Goal: Task Accomplishment & Management: Use online tool/utility

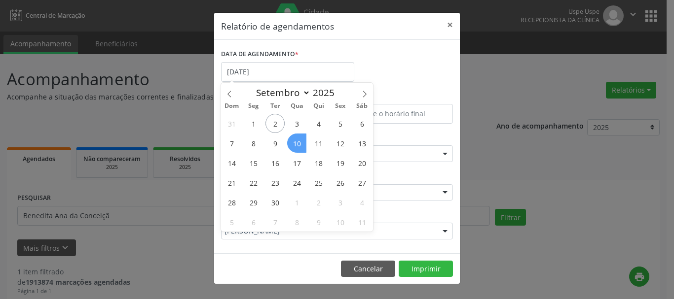
click at [294, 147] on span "10" at bounding box center [296, 143] width 19 height 19
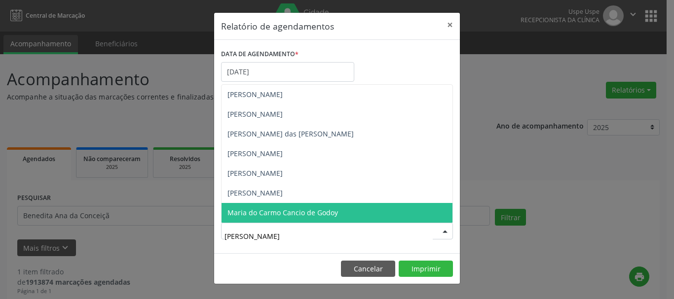
type input "[PERSON_NAME]"
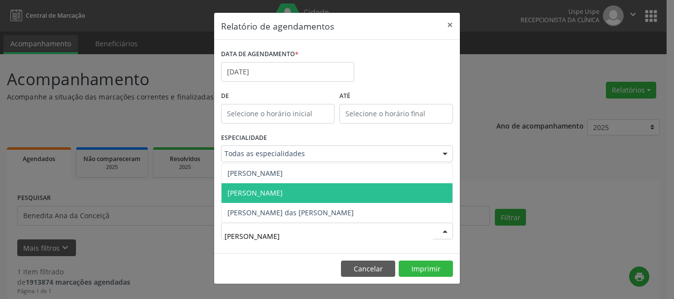
click at [283, 197] on span "[PERSON_NAME]" at bounding box center [254, 192] width 55 height 9
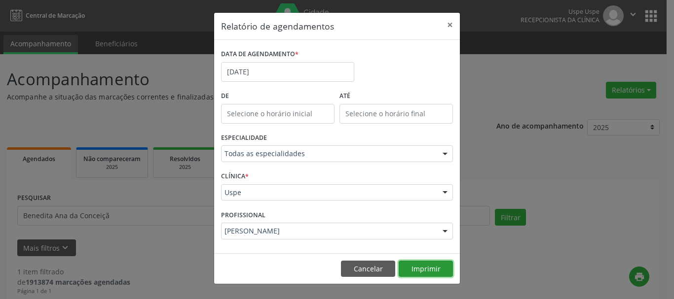
click at [412, 266] on button "Imprimir" at bounding box center [425, 269] width 54 height 17
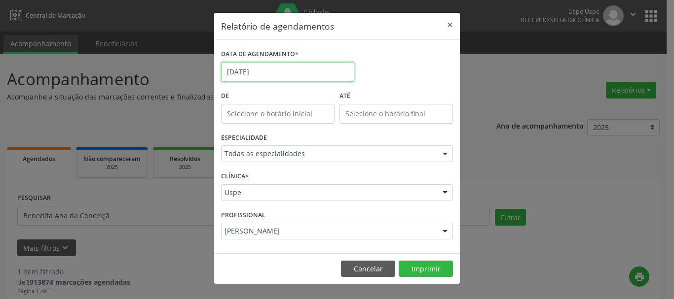
click at [259, 79] on body "Central de Marcação Uspe Uspe Recepcionista da clínica  Configurações Sair app…" at bounding box center [337, 149] width 674 height 299
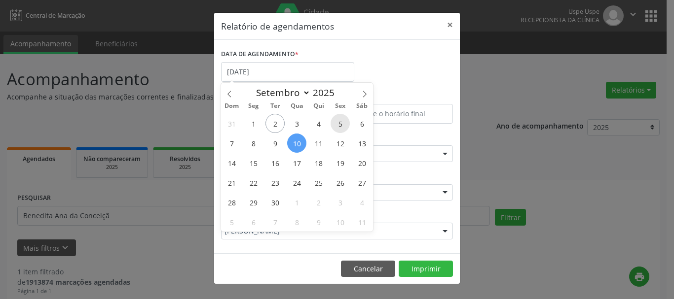
click at [334, 124] on span "5" at bounding box center [339, 123] width 19 height 19
type input "05/09/2025"
click at [334, 124] on span "5" at bounding box center [339, 123] width 19 height 19
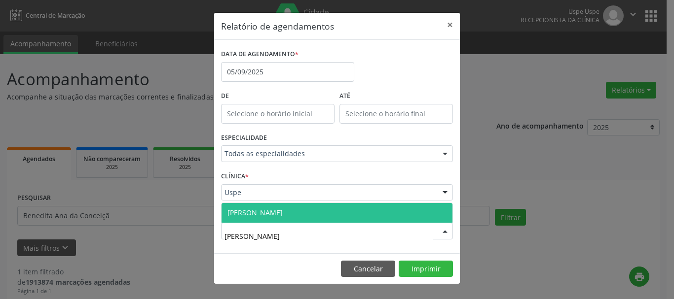
type input "[PERSON_NAME]"
click at [259, 213] on span "[PERSON_NAME]" at bounding box center [254, 212] width 55 height 9
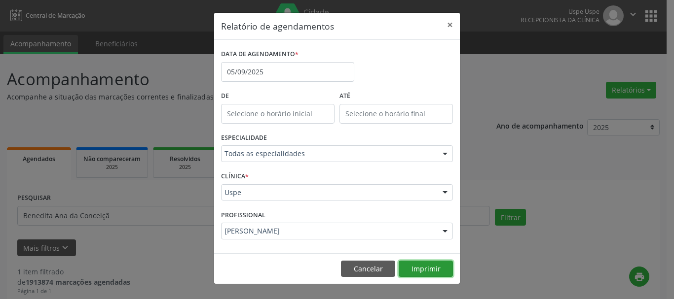
click at [427, 266] on button "Imprimir" at bounding box center [425, 269] width 54 height 17
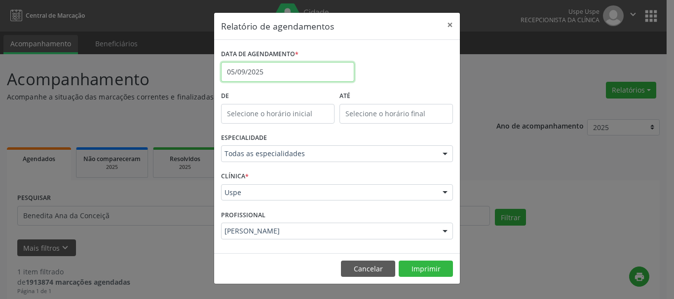
click at [261, 72] on input "05/09/2025" at bounding box center [287, 72] width 133 height 20
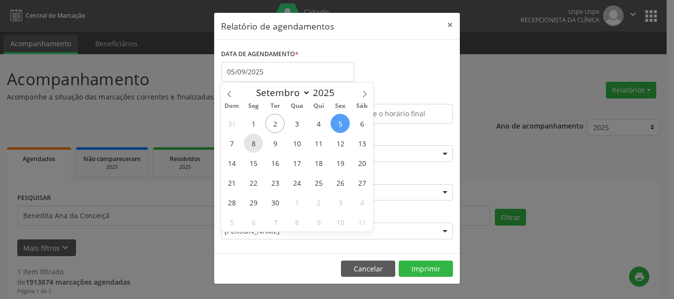
click at [253, 147] on span "8" at bounding box center [253, 143] width 19 height 19
type input "[DATE]"
click at [253, 147] on span "8" at bounding box center [253, 143] width 19 height 19
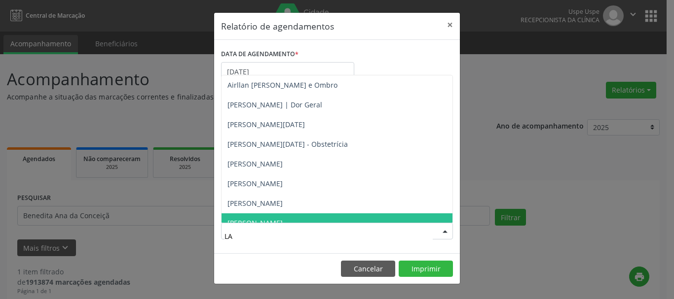
type input "LAU"
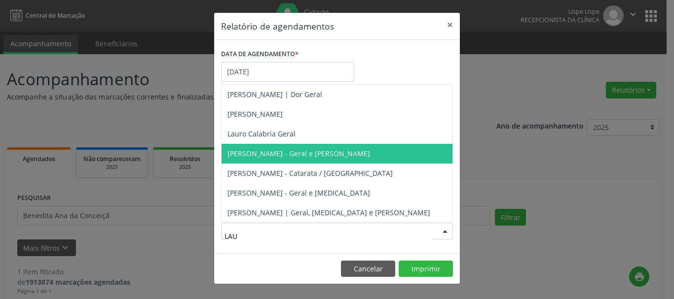
click at [299, 152] on span "[PERSON_NAME] - Geral e [PERSON_NAME]" at bounding box center [298, 153] width 143 height 9
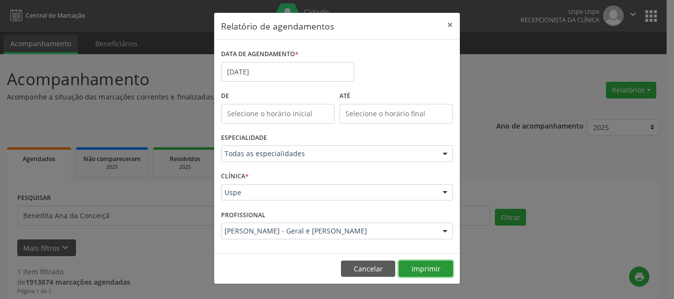
click at [430, 272] on button "Imprimir" at bounding box center [425, 269] width 54 height 17
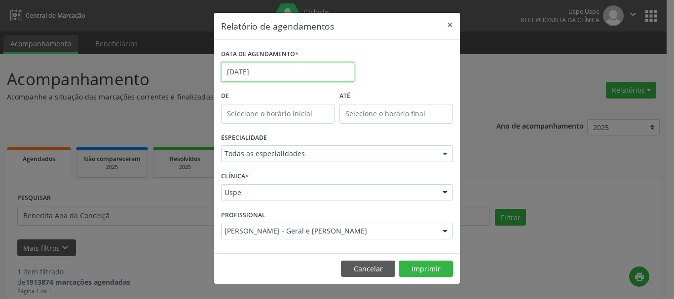
click at [273, 66] on input "[DATE]" at bounding box center [287, 72] width 133 height 20
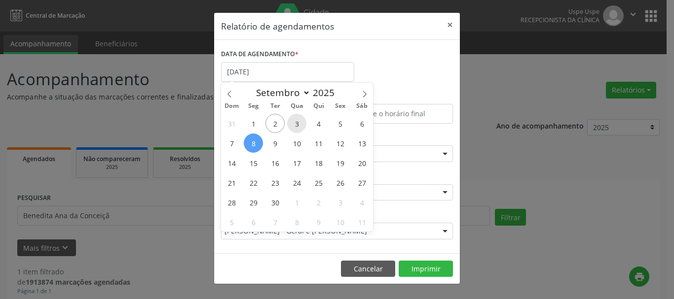
click at [304, 124] on span "3" at bounding box center [296, 123] width 19 height 19
type input "[DATE]"
click at [304, 124] on span "3" at bounding box center [296, 123] width 19 height 19
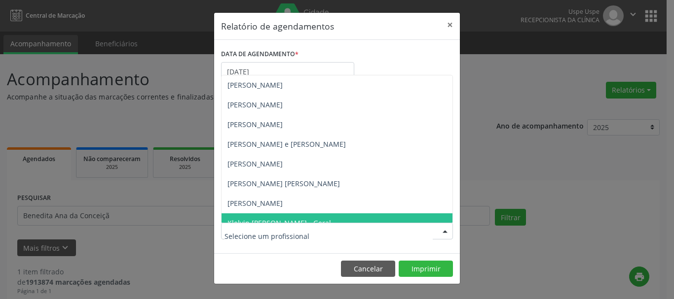
type input "K"
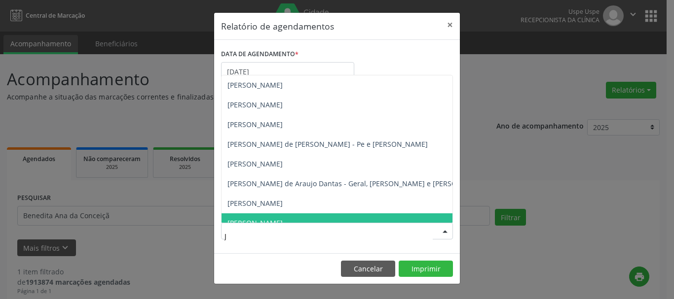
type input "[PERSON_NAME]"
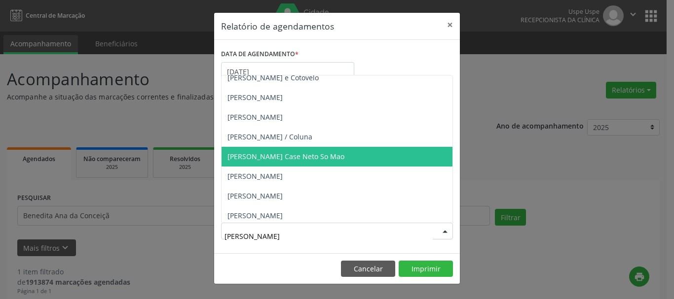
scroll to position [148, 0]
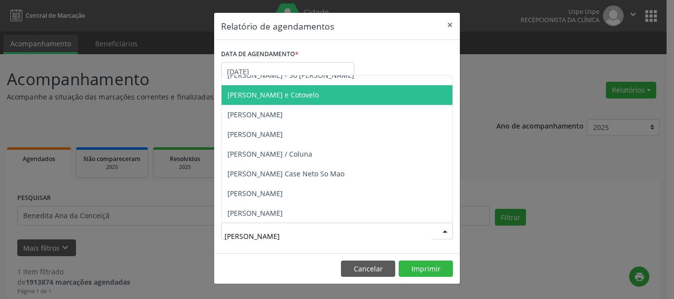
click at [295, 96] on span "[PERSON_NAME] e Cotovelo" at bounding box center [272, 94] width 91 height 9
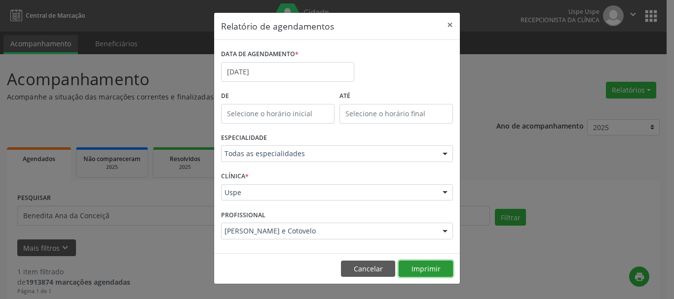
drag, startPoint x: 434, startPoint y: 270, endPoint x: 428, endPoint y: 265, distance: 7.7
click at [432, 269] on button "Imprimir" at bounding box center [425, 269] width 54 height 17
click at [277, 82] on div "DATA DE AGENDAMENTO * [DATE]" at bounding box center [287, 68] width 138 height 42
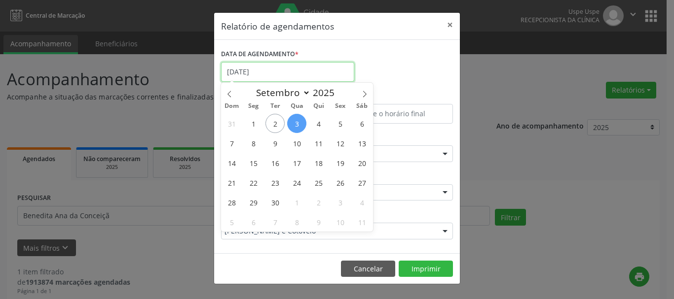
click at [282, 78] on input "[DATE]" at bounding box center [287, 72] width 133 height 20
click at [319, 126] on span "4" at bounding box center [318, 123] width 19 height 19
type input "[DATE]"
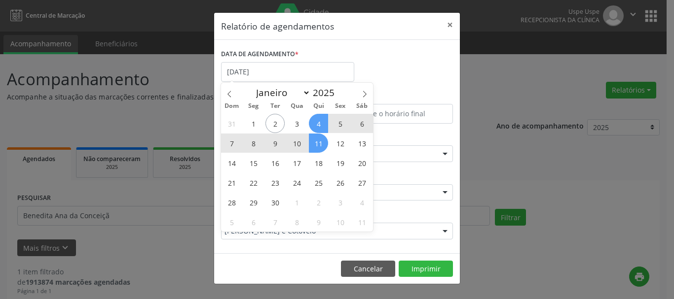
click at [321, 143] on span "11" at bounding box center [318, 143] width 19 height 19
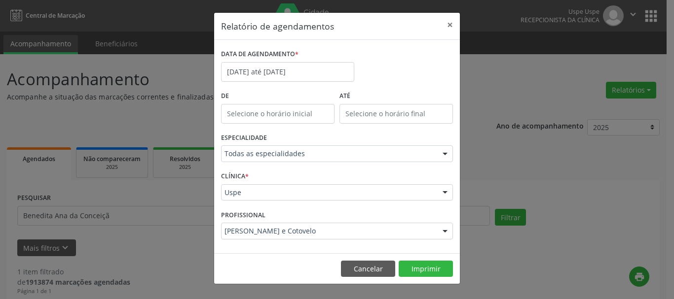
click at [307, 240] on div "PROFISSIONAL [PERSON_NAME] e Cotovelo Todos os profissionais Aderaldo [PERSON_N…" at bounding box center [336, 227] width 237 height 38
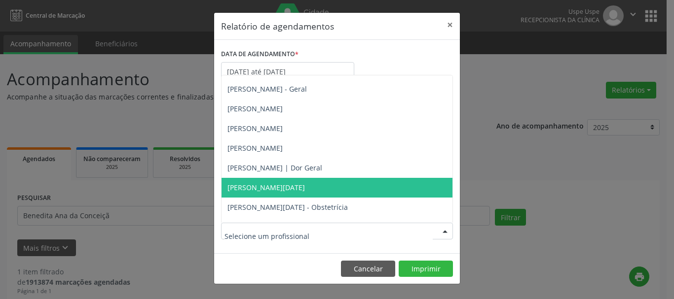
scroll to position [0, 0]
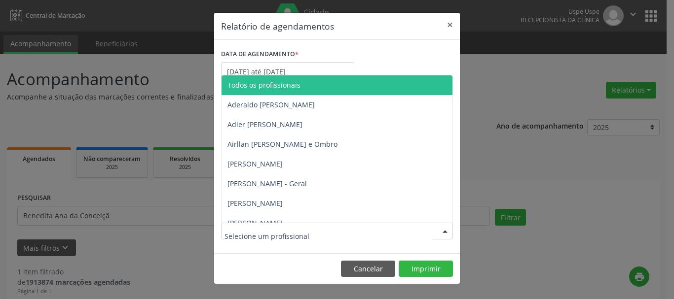
click at [295, 83] on span "Todos os profissionais" at bounding box center [263, 84] width 73 height 9
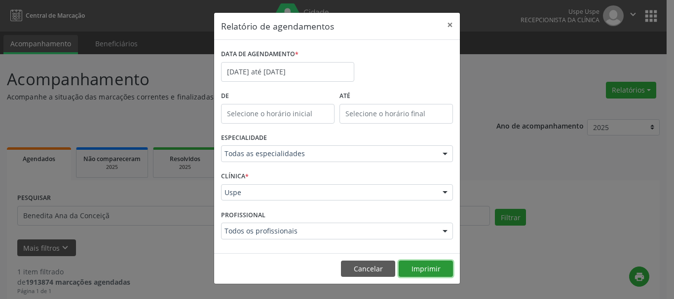
click at [428, 266] on button "Imprimir" at bounding box center [425, 269] width 54 height 17
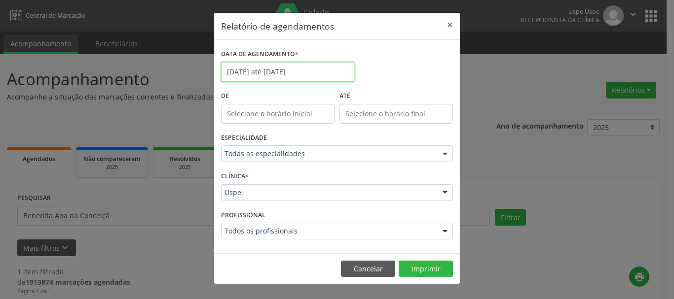
drag, startPoint x: 289, startPoint y: 65, endPoint x: 314, endPoint y: 109, distance: 51.0
click at [289, 65] on input "[DATE] até [DATE]" at bounding box center [287, 72] width 133 height 20
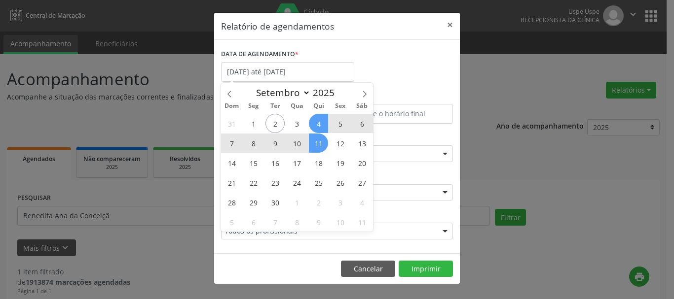
click at [323, 123] on span "4" at bounding box center [318, 123] width 19 height 19
type input "[DATE]"
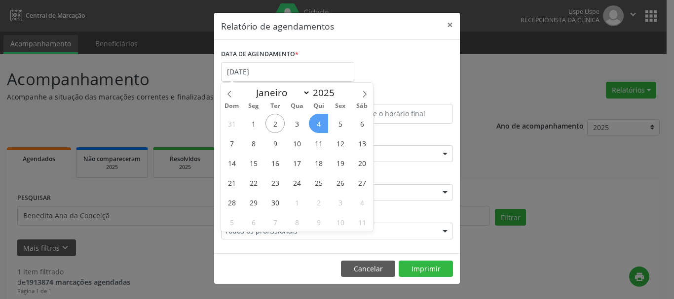
click at [323, 119] on span "4" at bounding box center [318, 123] width 19 height 19
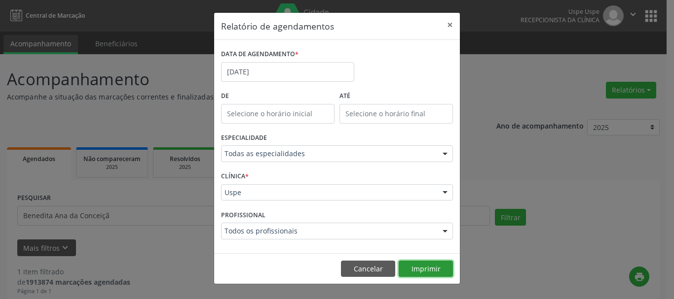
click at [421, 270] on button "Imprimir" at bounding box center [425, 269] width 54 height 17
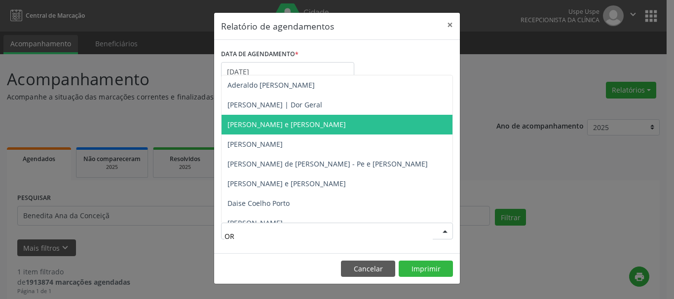
type input "ORT"
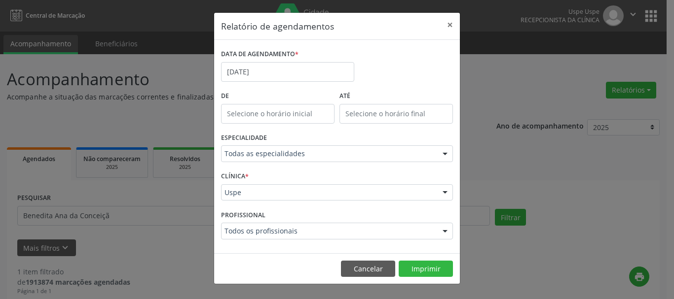
click at [282, 254] on footer "Cancelar Imprimir" at bounding box center [337, 268] width 246 height 31
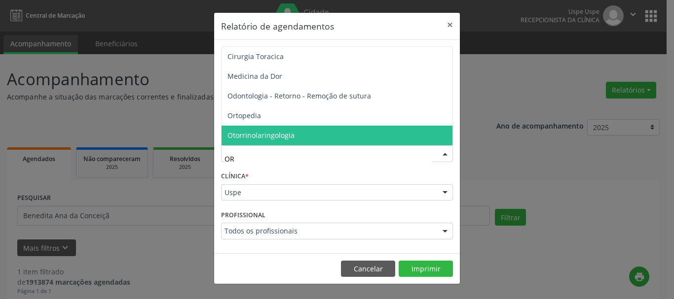
type input "ORT"
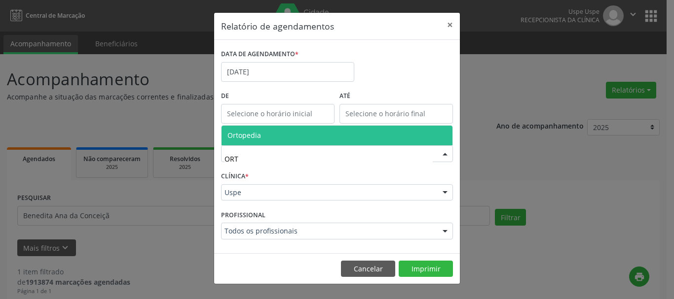
click at [260, 138] on span "Ortopedia" at bounding box center [336, 136] width 231 height 20
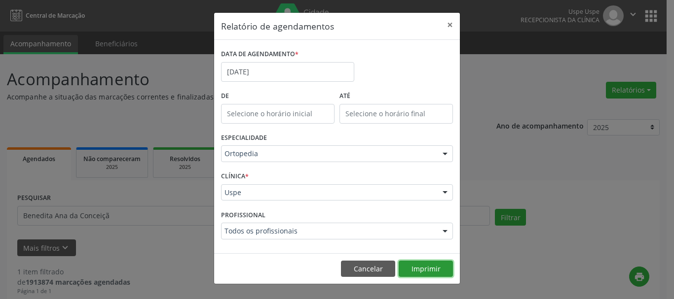
click at [432, 267] on button "Imprimir" at bounding box center [425, 269] width 54 height 17
click at [458, 29] on button "×" at bounding box center [450, 25] width 20 height 24
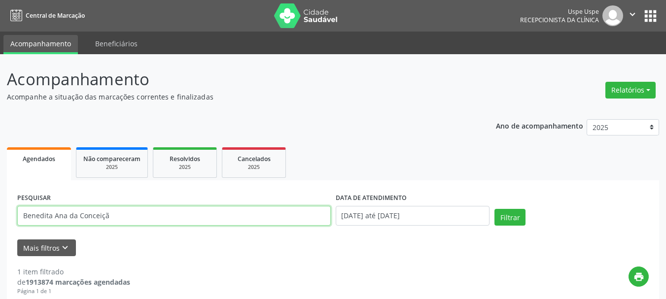
click at [115, 220] on input "Benedita Ana da Conceiçã" at bounding box center [174, 216] width 314 height 20
click at [642, 91] on button "Relatórios" at bounding box center [631, 90] width 50 height 17
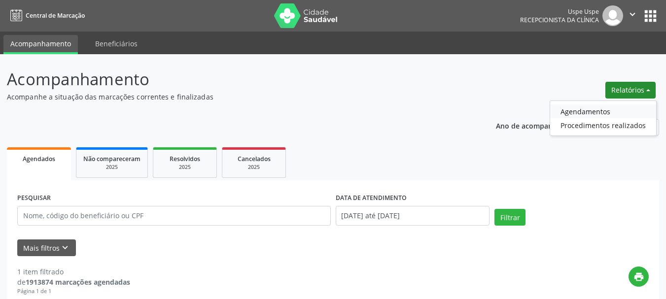
click at [625, 111] on link "Agendamentos" at bounding box center [603, 112] width 106 height 14
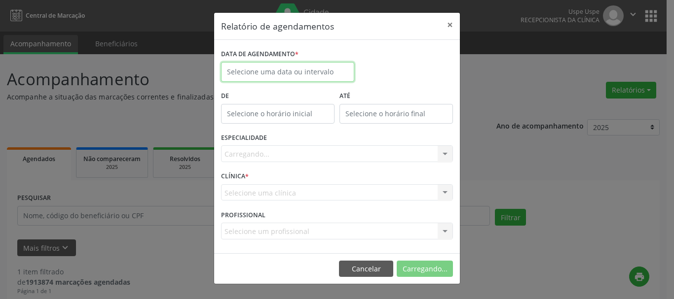
click at [299, 75] on input "text" at bounding box center [287, 72] width 133 height 20
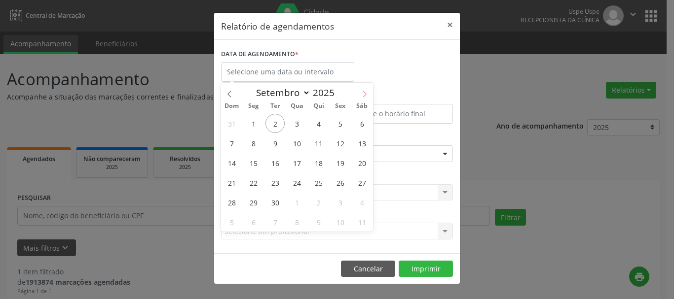
click at [361, 98] on span at bounding box center [364, 91] width 17 height 17
select select "9"
click at [301, 161] on span "15" at bounding box center [296, 162] width 19 height 19
type input "[DATE]"
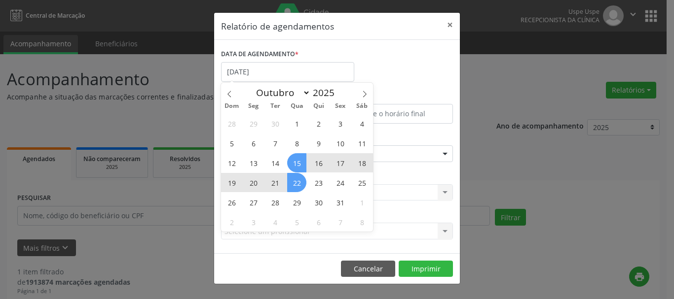
click at [298, 181] on span "22" at bounding box center [296, 182] width 19 height 19
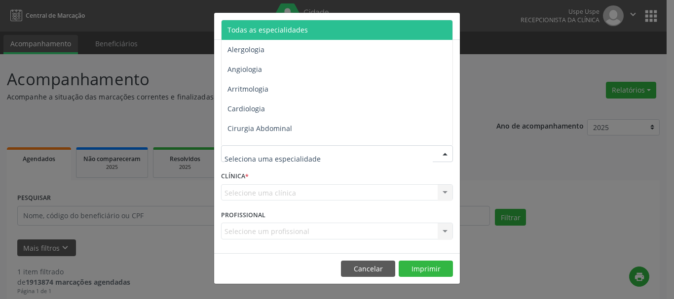
click at [276, 24] on span "Todas as especialidades" at bounding box center [337, 30] width 232 height 20
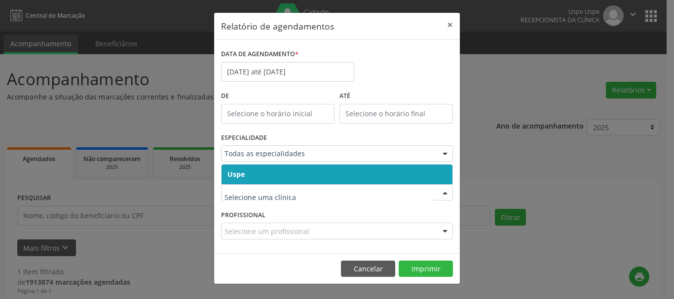
click at [242, 176] on span "Uspe" at bounding box center [235, 174] width 17 height 9
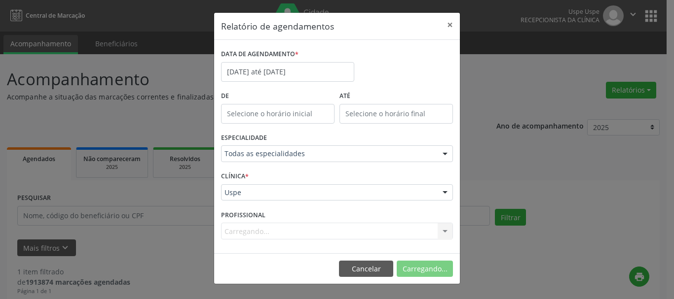
click at [245, 229] on div "Carregando... Todos os profissionais Aderaldo [PERSON_NAME] [PERSON_NAME] [PERS…" at bounding box center [337, 231] width 232 height 17
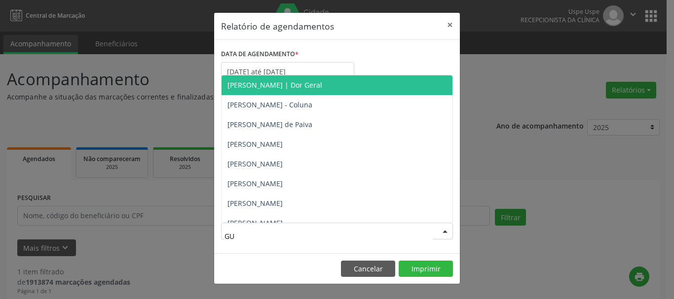
type input "GUS"
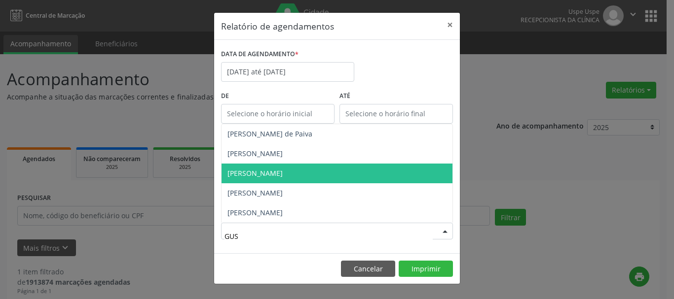
click at [263, 169] on span "[PERSON_NAME]" at bounding box center [254, 173] width 55 height 9
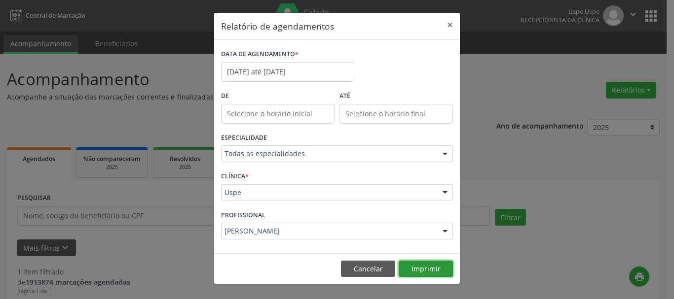
click at [429, 272] on button "Imprimir" at bounding box center [425, 269] width 54 height 17
click at [419, 267] on button "Imprimir" at bounding box center [425, 269] width 54 height 17
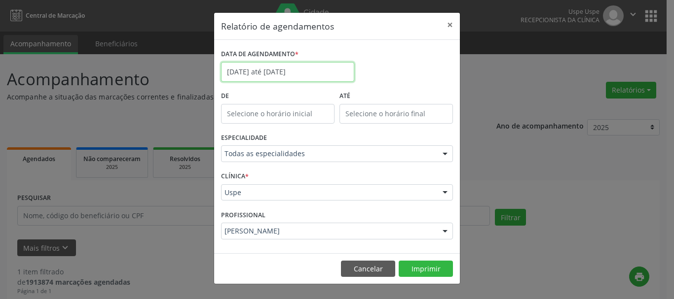
click at [268, 77] on body "Central de Marcação Uspe Uspe Recepcionista da clínica  Configurações Sair app…" at bounding box center [337, 149] width 674 height 299
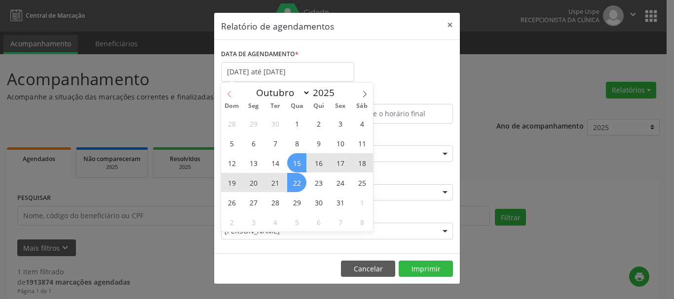
click at [221, 94] on span at bounding box center [229, 91] width 17 height 17
select select "8"
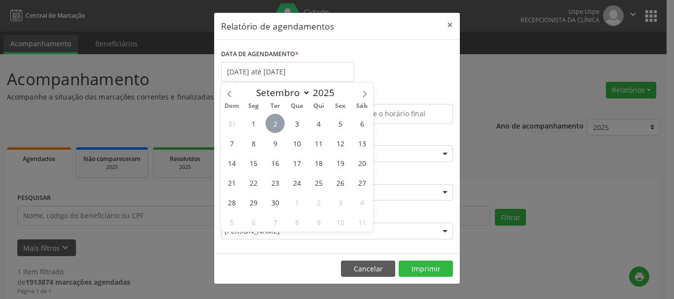
click at [278, 125] on span "2" at bounding box center [274, 123] width 19 height 19
type input "[DATE]"
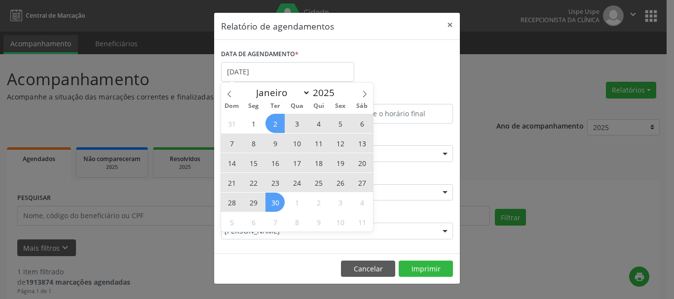
click at [282, 201] on span "30" at bounding box center [274, 202] width 19 height 19
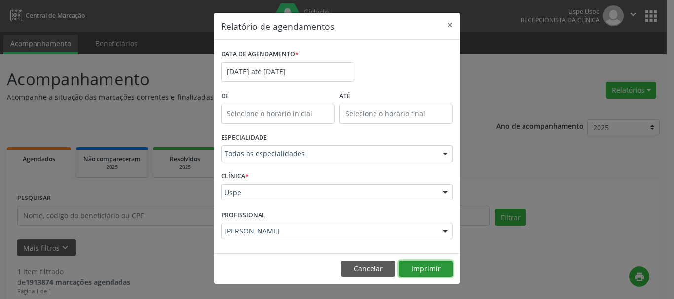
click at [429, 265] on button "Imprimir" at bounding box center [425, 269] width 54 height 17
